Goal: Task Accomplishment & Management: Use online tool/utility

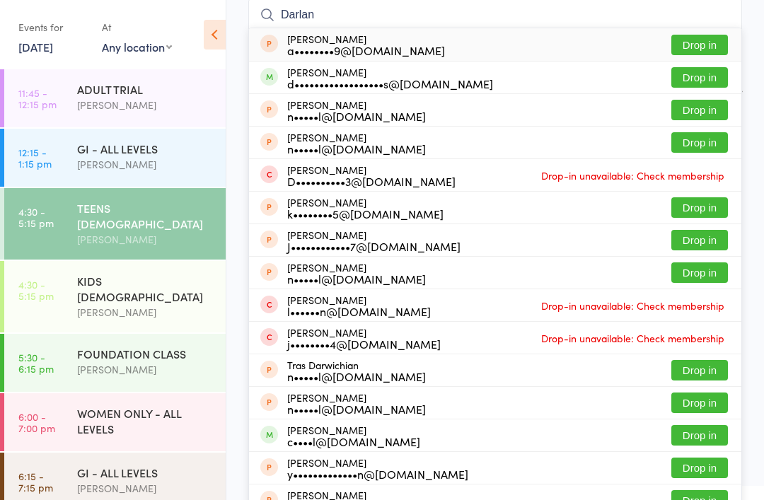
type input "Darlan"
click at [706, 80] on button "Drop in" at bounding box center [700, 77] width 57 height 21
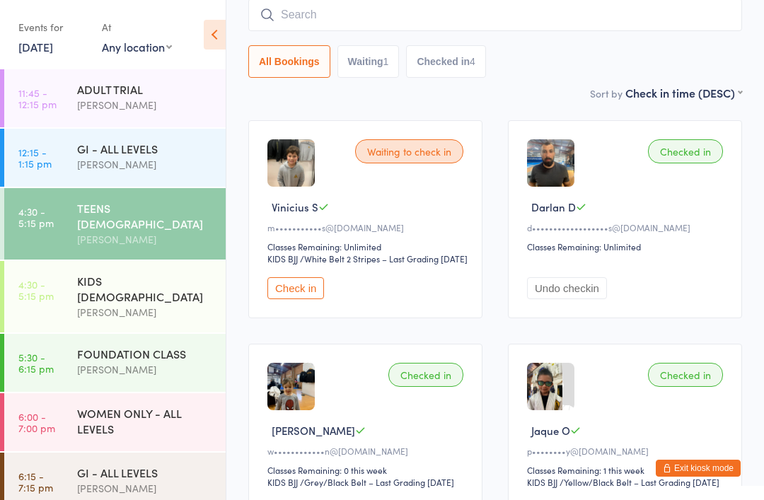
click at [93, 273] on div "KIDS [DEMOGRAPHIC_DATA]" at bounding box center [145, 288] width 137 height 31
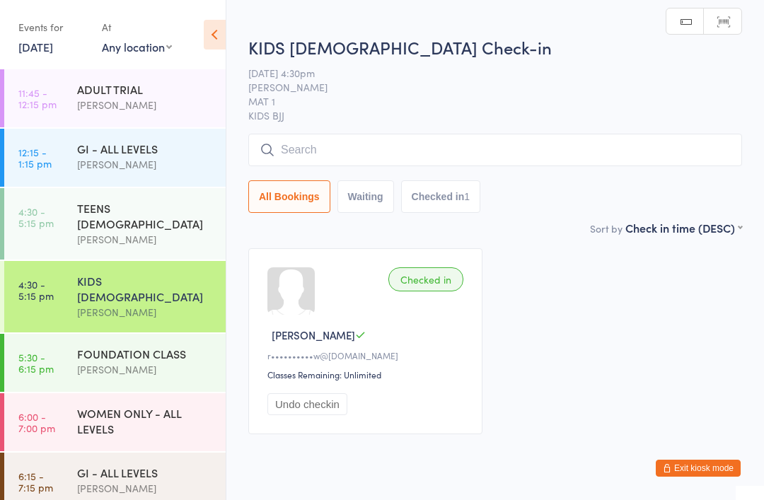
click at [386, 151] on input "search" at bounding box center [495, 150] width 494 height 33
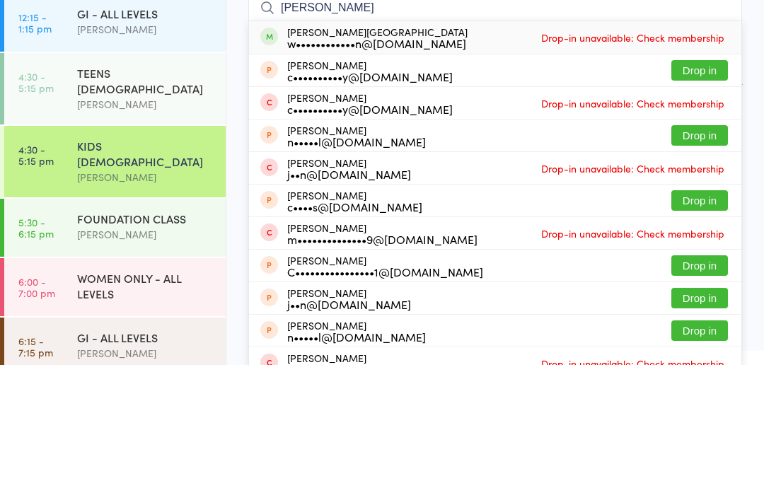
type input "[PERSON_NAME]"
click at [425, 161] on div "Callan Houston w••••••••••••n@[DOMAIN_NAME]" at bounding box center [377, 172] width 181 height 23
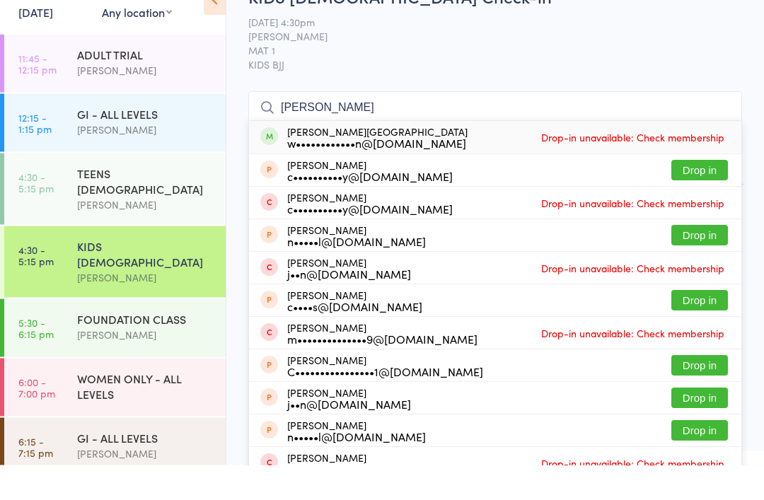
type input "[PERSON_NAME]"
click at [650, 64] on span "[PERSON_NAME]" at bounding box center [484, 71] width 472 height 14
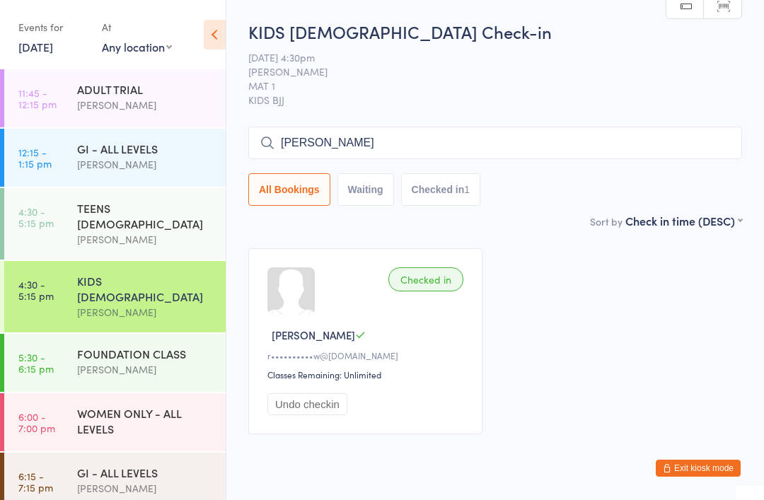
click at [137, 362] on div "[PERSON_NAME]" at bounding box center [145, 370] width 137 height 16
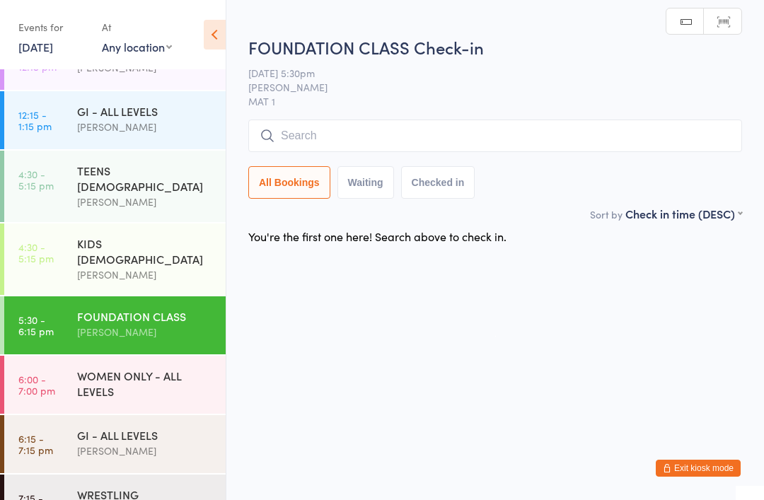
scroll to position [42, 0]
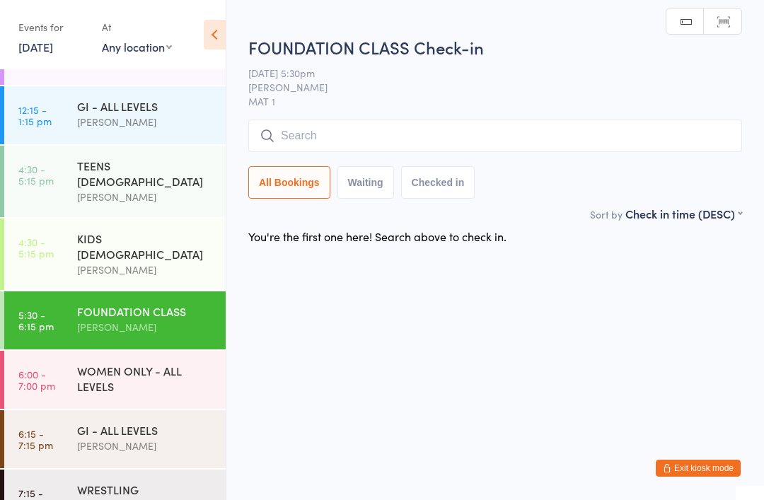
click at [139, 438] on div "[PERSON_NAME]" at bounding box center [145, 446] width 137 height 16
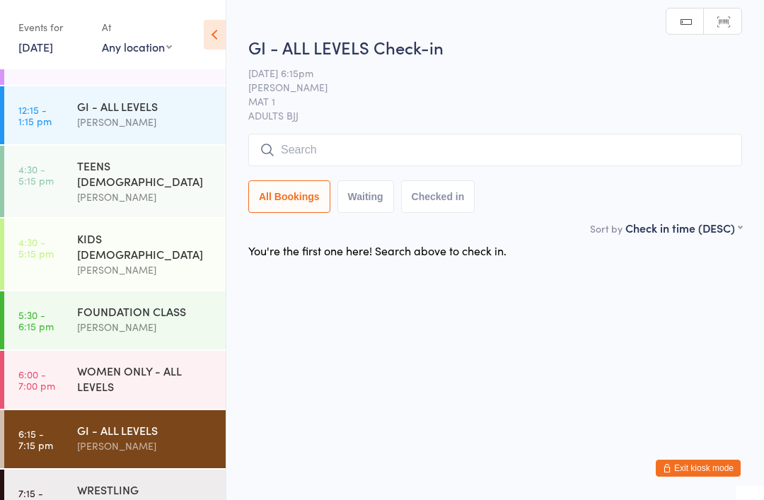
click at [431, 136] on input "search" at bounding box center [495, 150] width 494 height 33
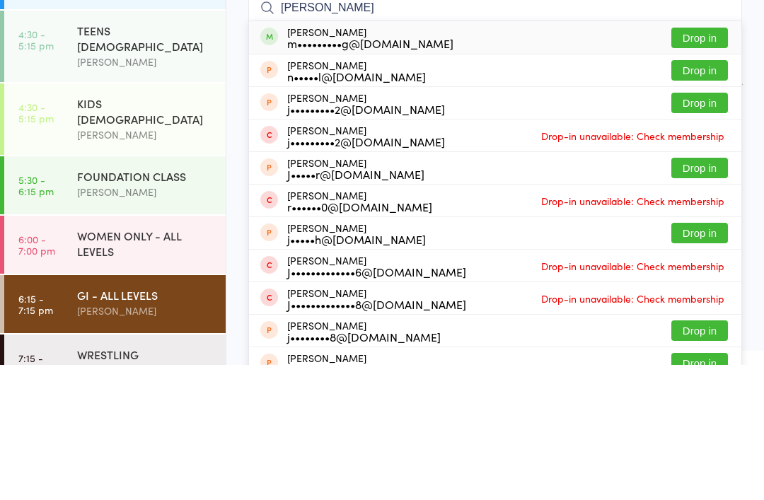
type input "[PERSON_NAME]"
click at [706, 163] on button "Drop in" at bounding box center [700, 173] width 57 height 21
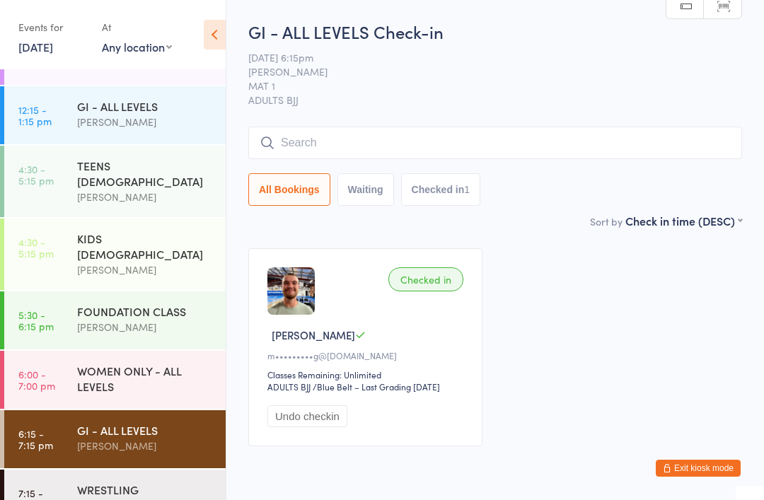
click at [663, 139] on input "search" at bounding box center [495, 143] width 494 height 33
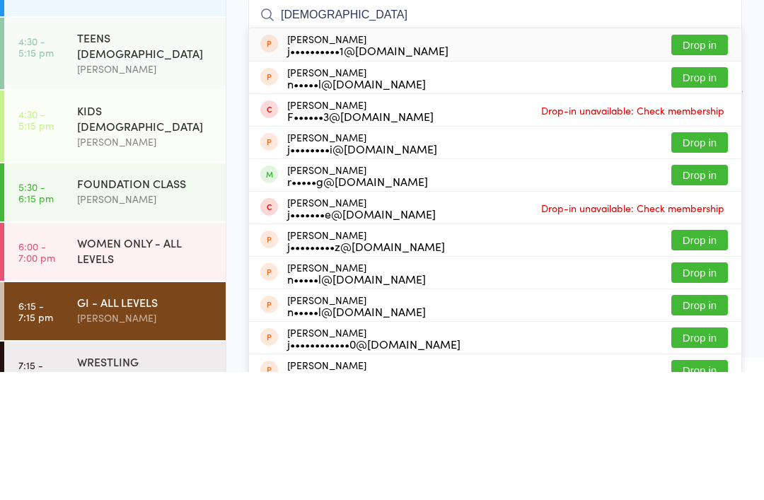
type input "[DEMOGRAPHIC_DATA]"
click at [715, 293] on button "Drop in" at bounding box center [700, 303] width 57 height 21
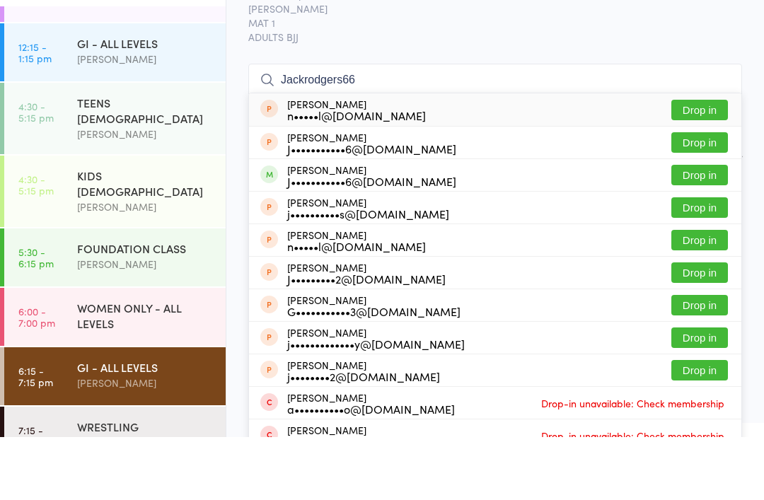
type input "Jackrodgers66"
click at [711, 163] on button "Drop in" at bounding box center [700, 173] width 57 height 21
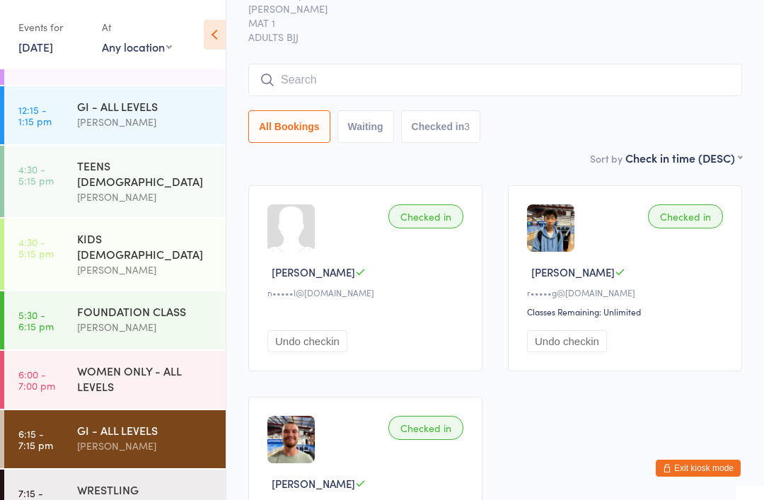
scroll to position [43, 0]
click at [130, 291] on div "FOUNDATION CLASS [PERSON_NAME]" at bounding box center [151, 319] width 149 height 56
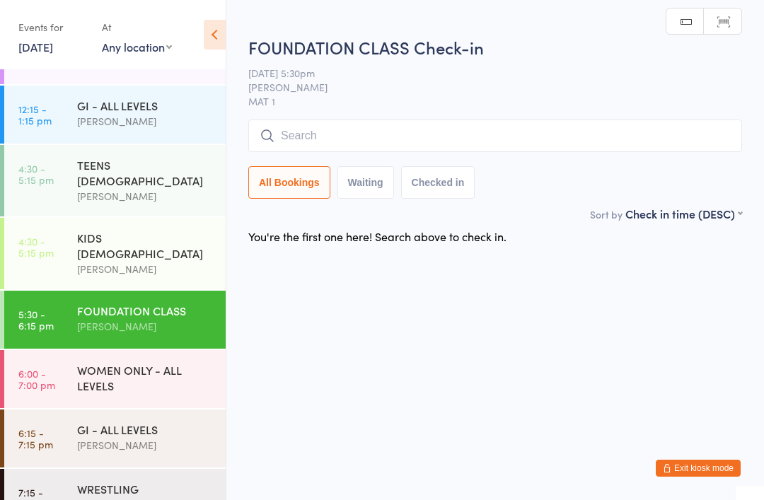
click at [312, 127] on input "search" at bounding box center [495, 136] width 494 height 33
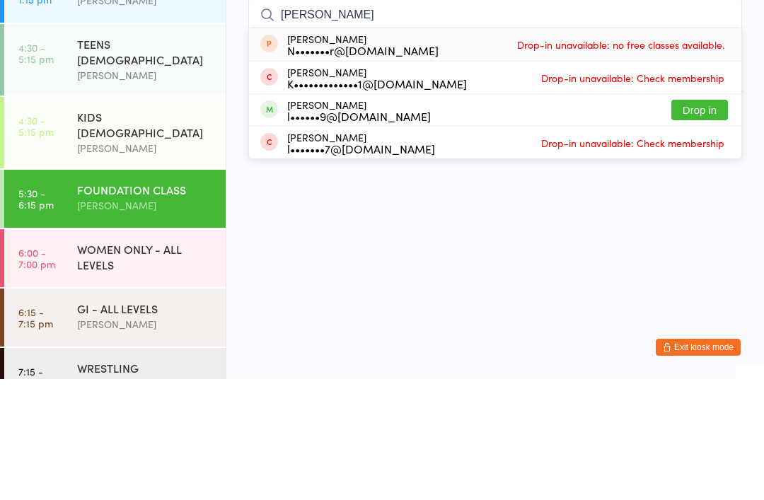
type input "[PERSON_NAME]"
click at [695, 221] on button "Drop in" at bounding box center [700, 231] width 57 height 21
